Goal: Navigation & Orientation: Find specific page/section

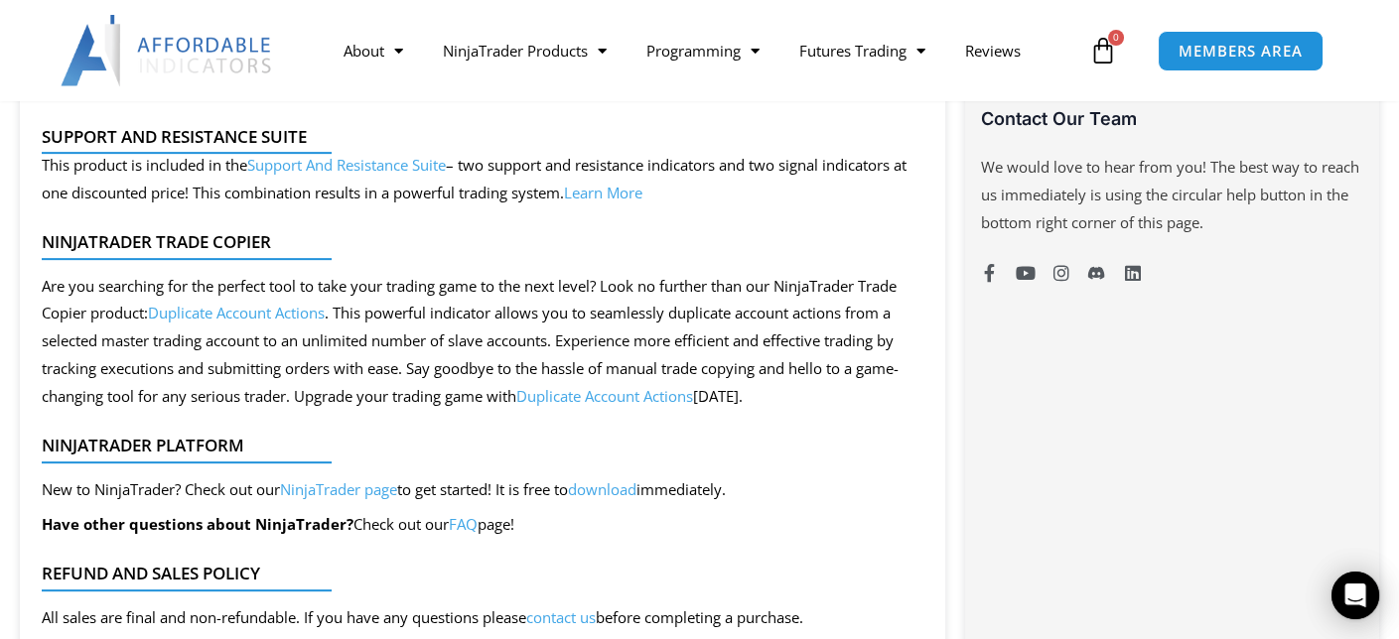
scroll to position [1503, 0]
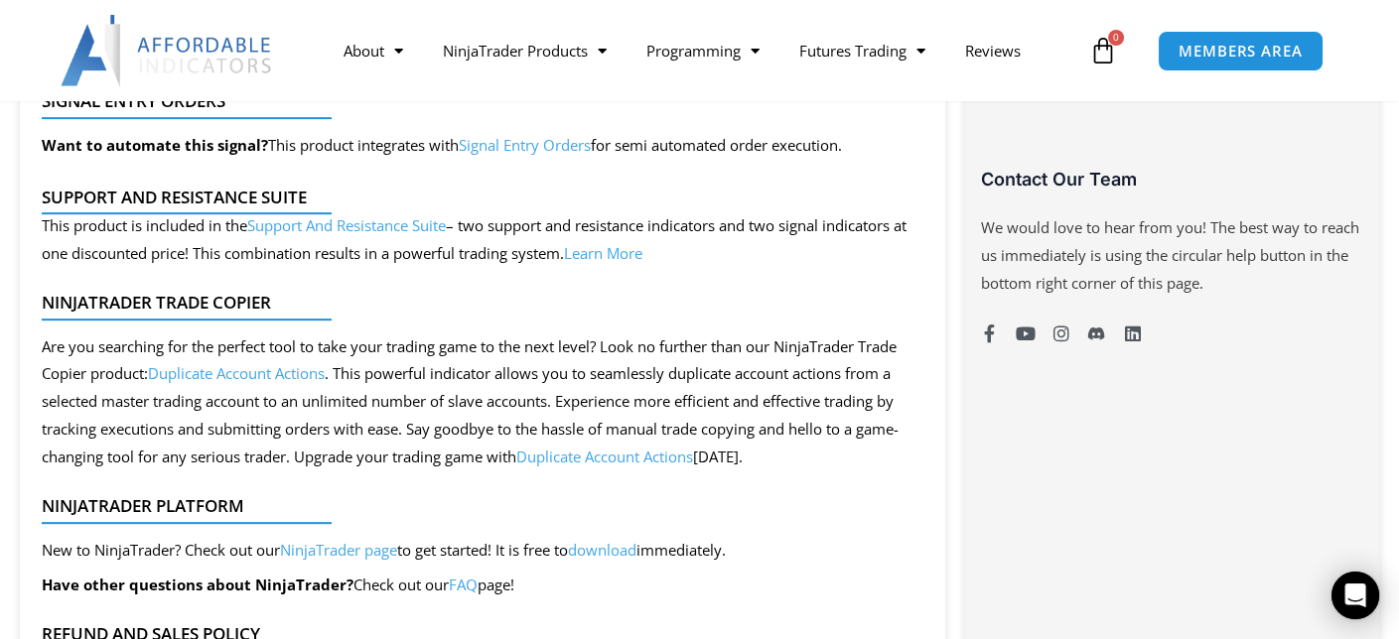
click at [259, 375] on link "Duplicate Account Actions" at bounding box center [236, 373] width 177 height 20
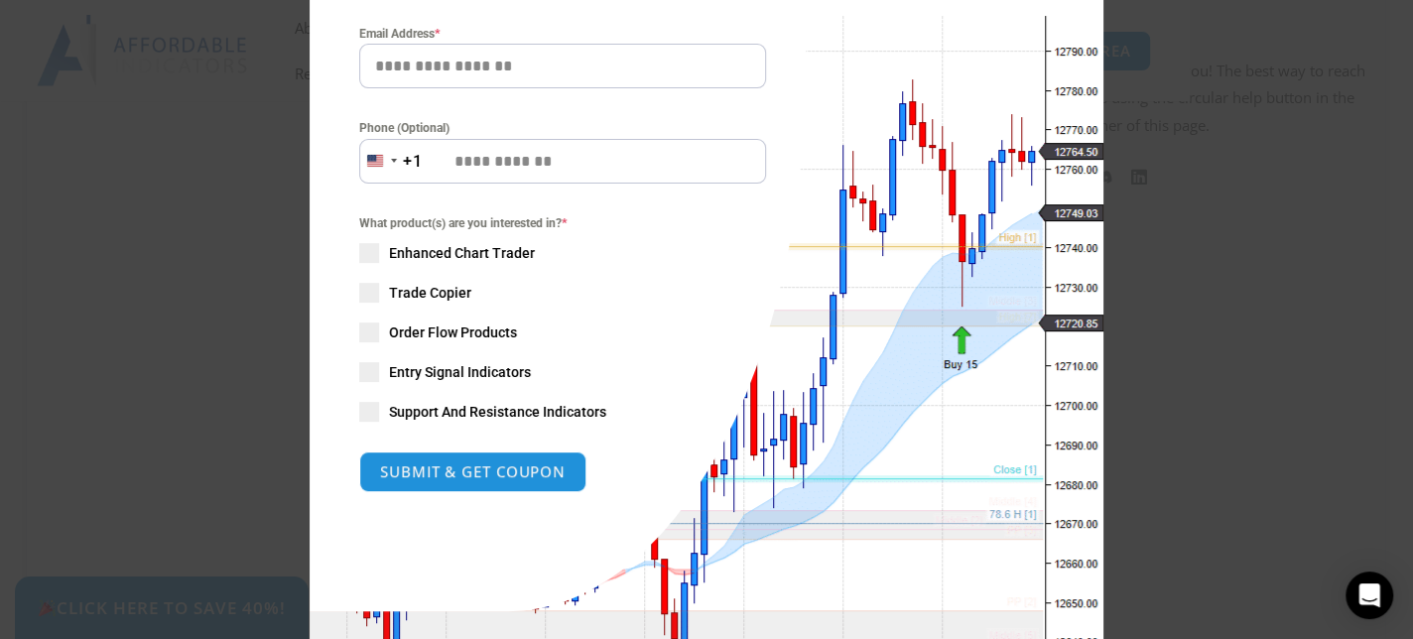
scroll to position [1559, 0]
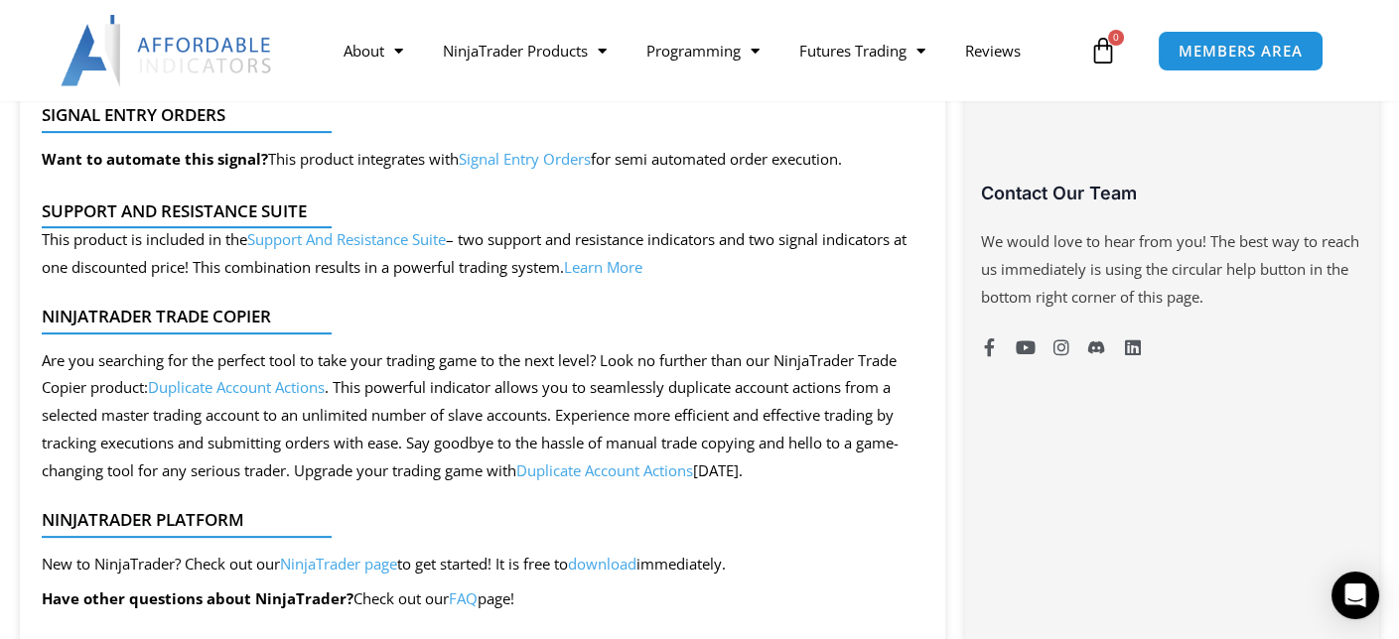
click at [324, 383] on link "Duplicate Account Actions" at bounding box center [236, 387] width 177 height 20
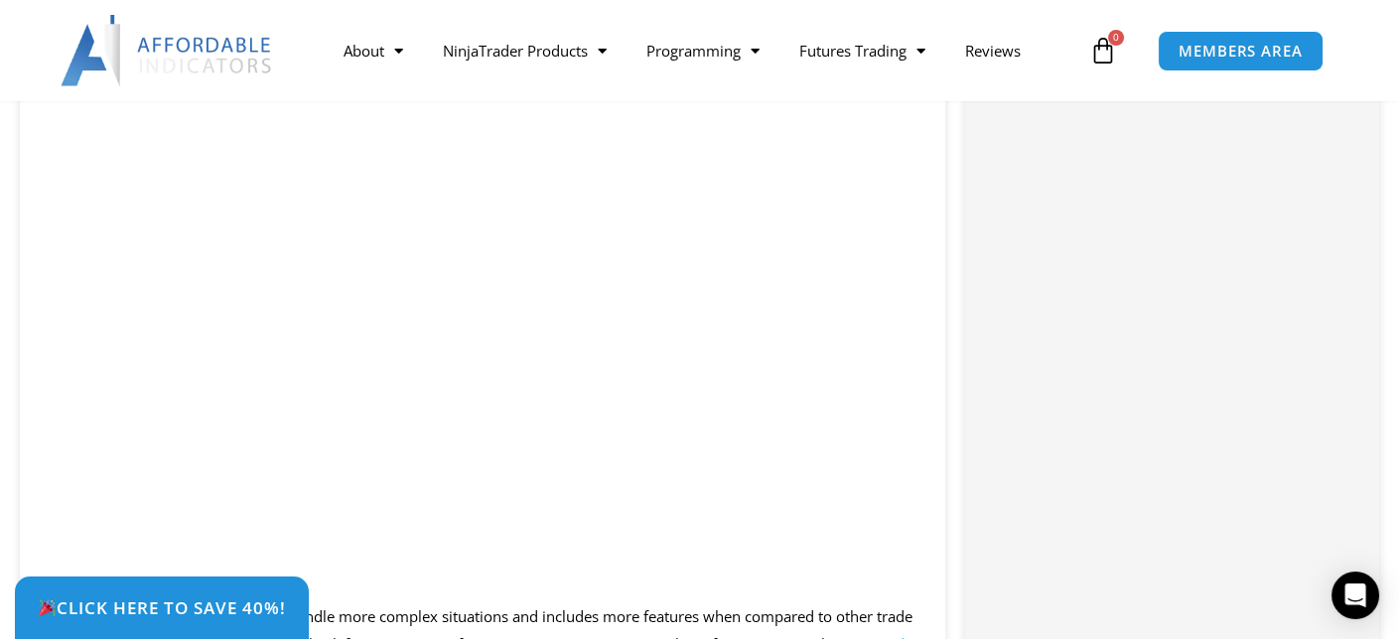
scroll to position [1787, 0]
